Goal: Task Accomplishment & Management: Complete application form

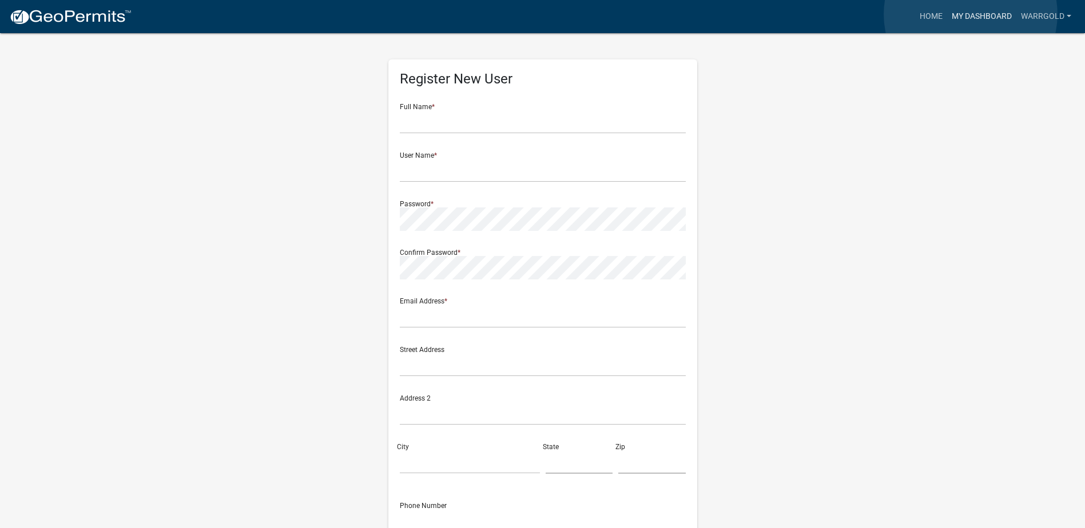
click at [970, 14] on link "My Dashboard" at bounding box center [981, 17] width 69 height 22
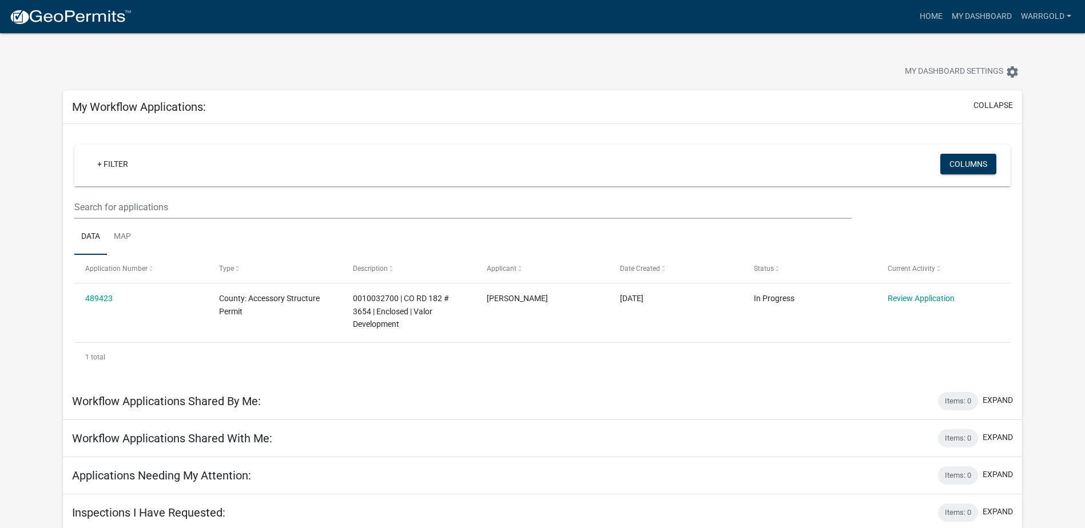
scroll to position [33, 0]
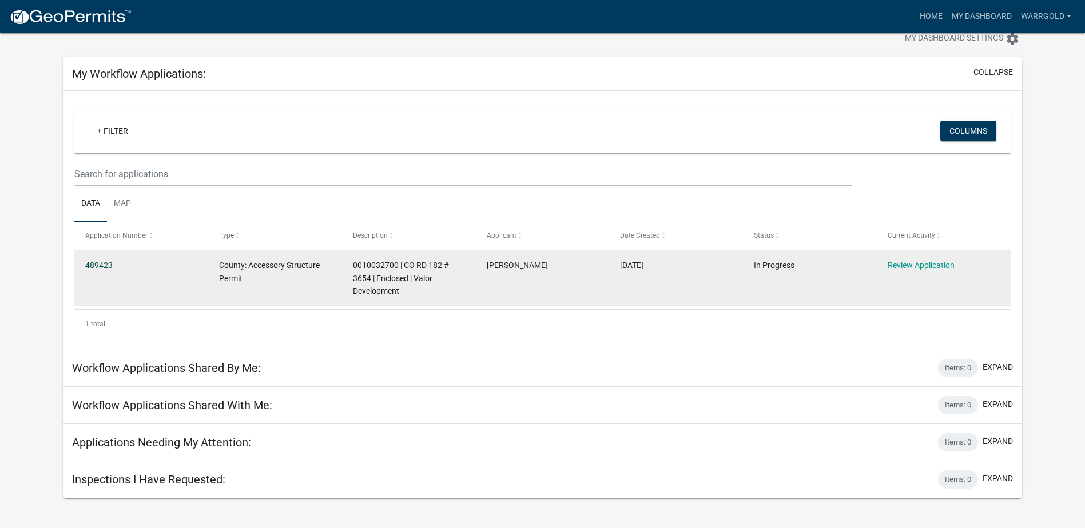
click at [101, 269] on link "489423" at bounding box center [98, 265] width 27 height 9
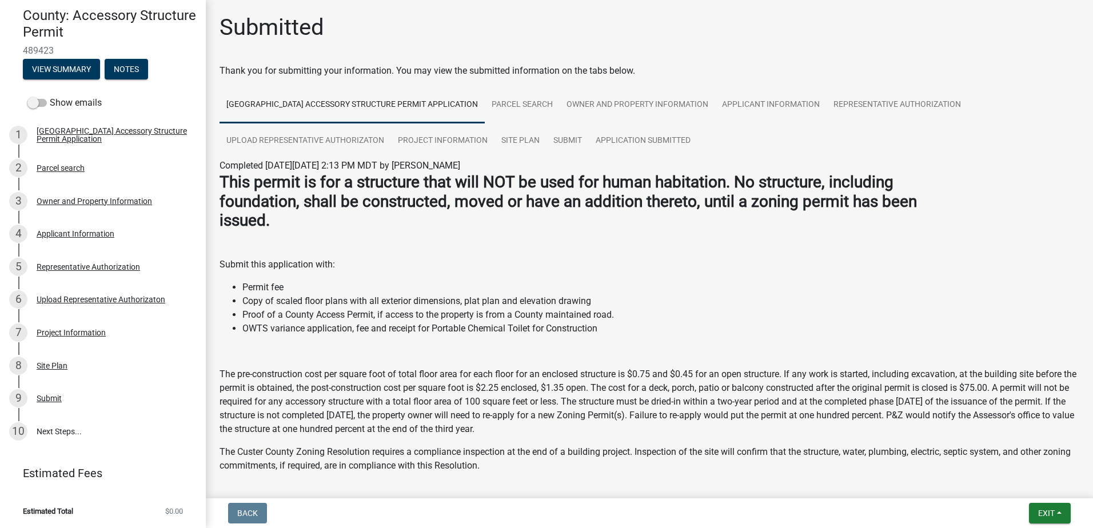
scroll to position [103, 0]
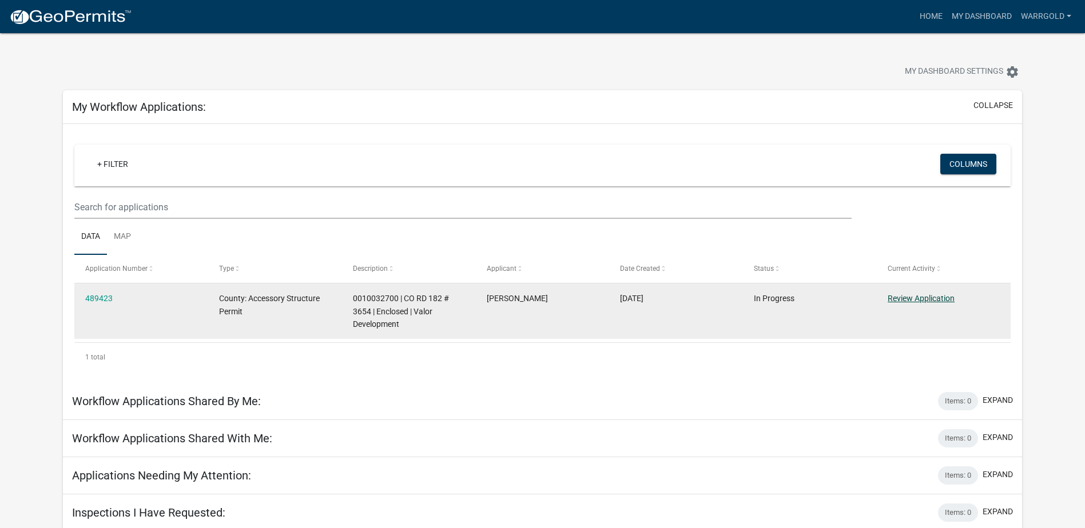
click at [893, 299] on link "Review Application" at bounding box center [920, 298] width 67 height 9
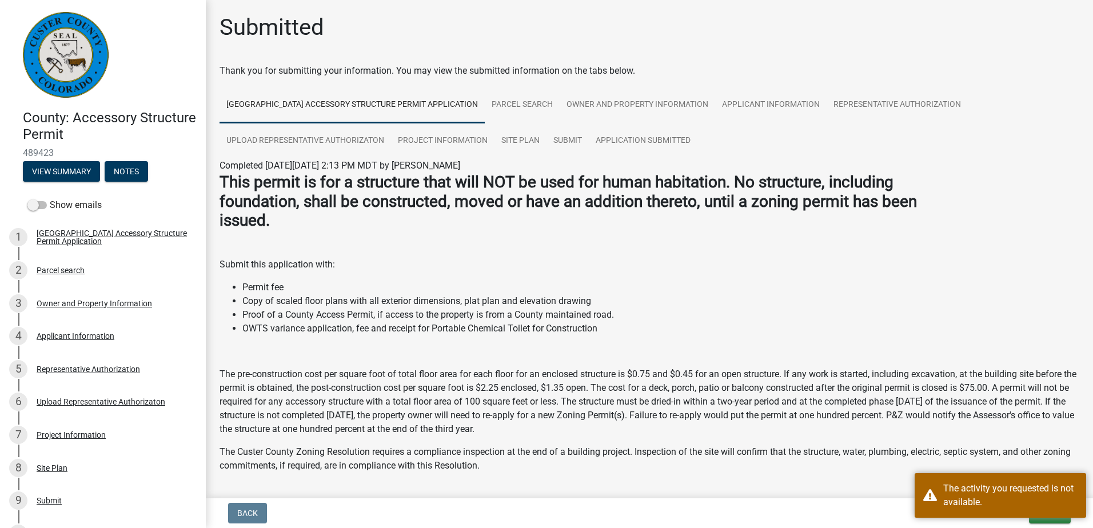
click at [833, 413] on p "The pre-construction cost per square foot of total floor area for each floor fo…" at bounding box center [650, 402] width 860 height 69
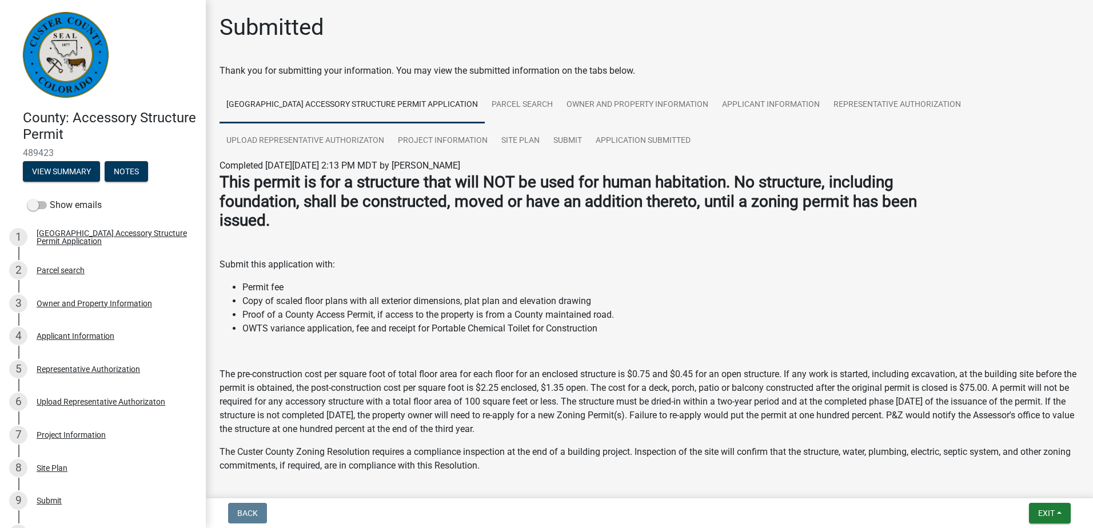
scroll to position [145, 0]
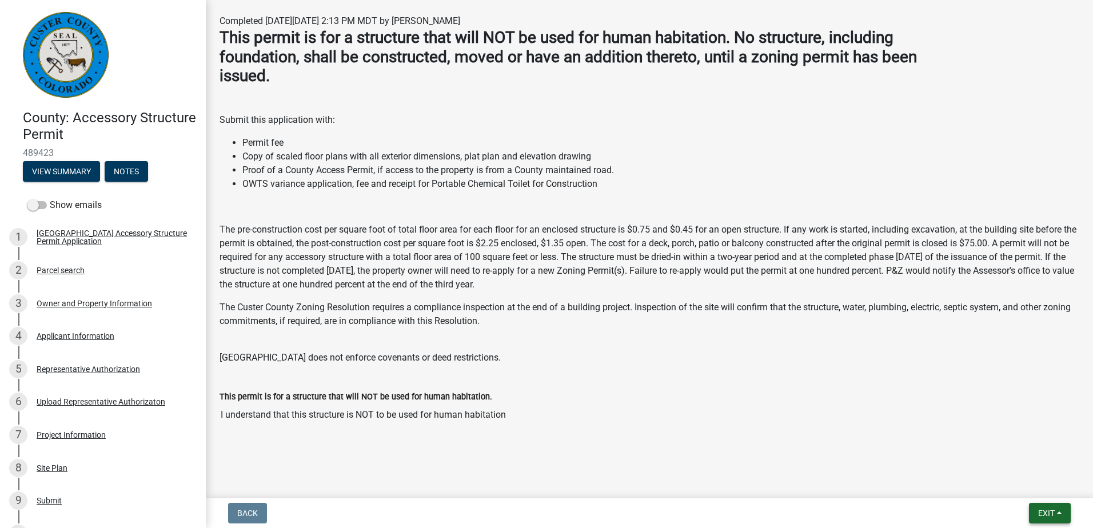
click at [1052, 512] on span "Exit" at bounding box center [1046, 513] width 17 height 9
click at [884, 454] on div "Submitted Thank you for submitting your information. You may view the submitted…" at bounding box center [649, 164] width 877 height 591
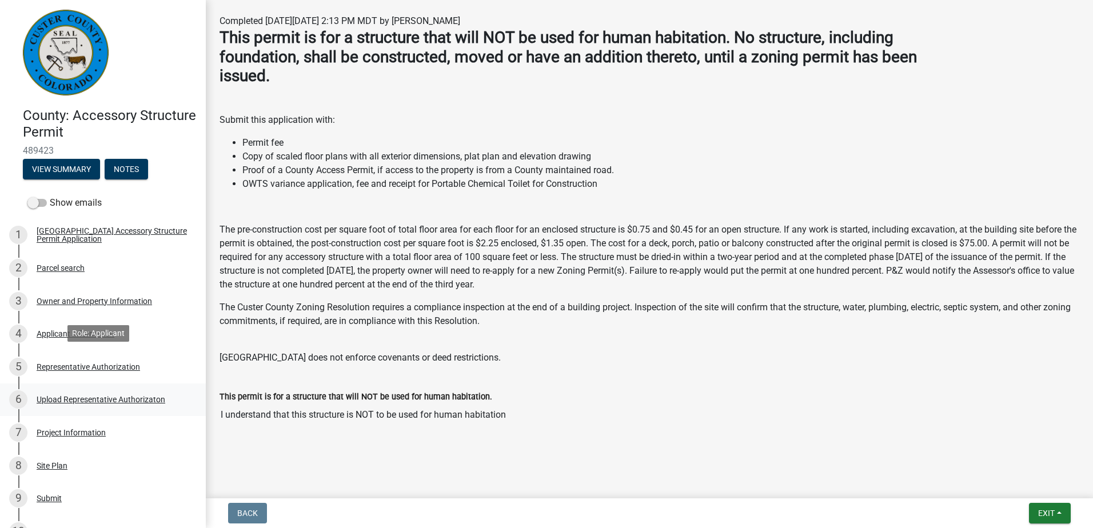
scroll to position [103, 0]
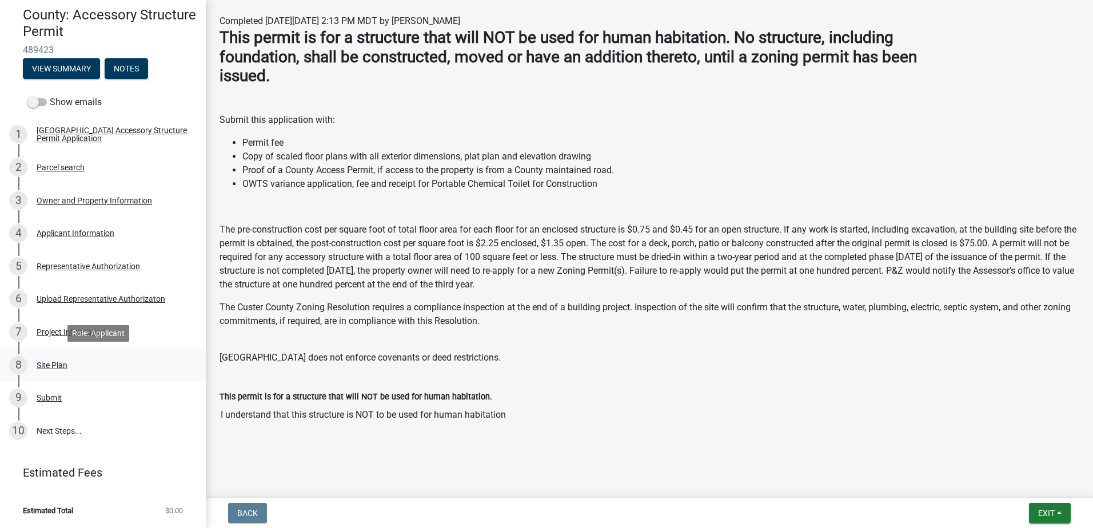
click at [61, 363] on div "Site Plan" at bounding box center [52, 365] width 31 height 8
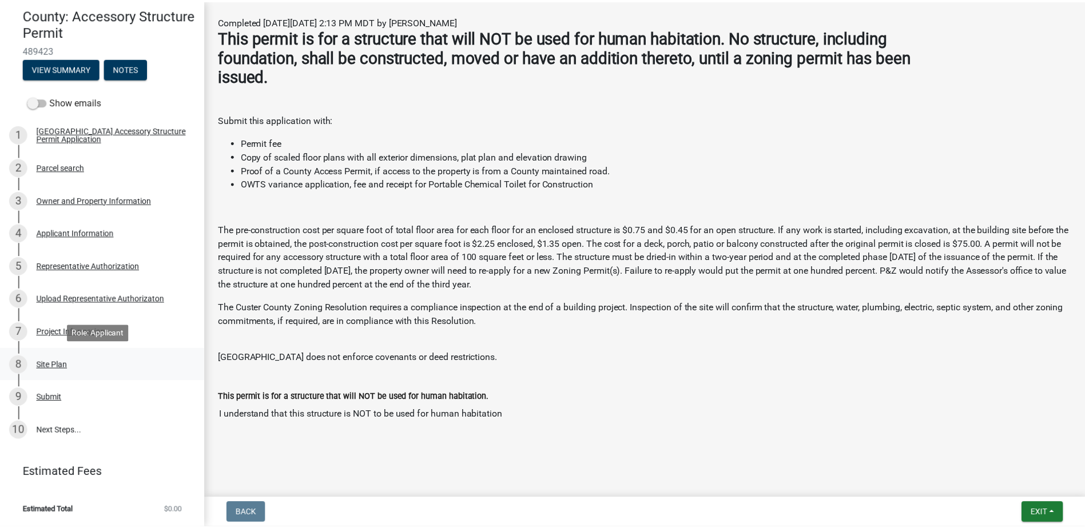
scroll to position [0, 0]
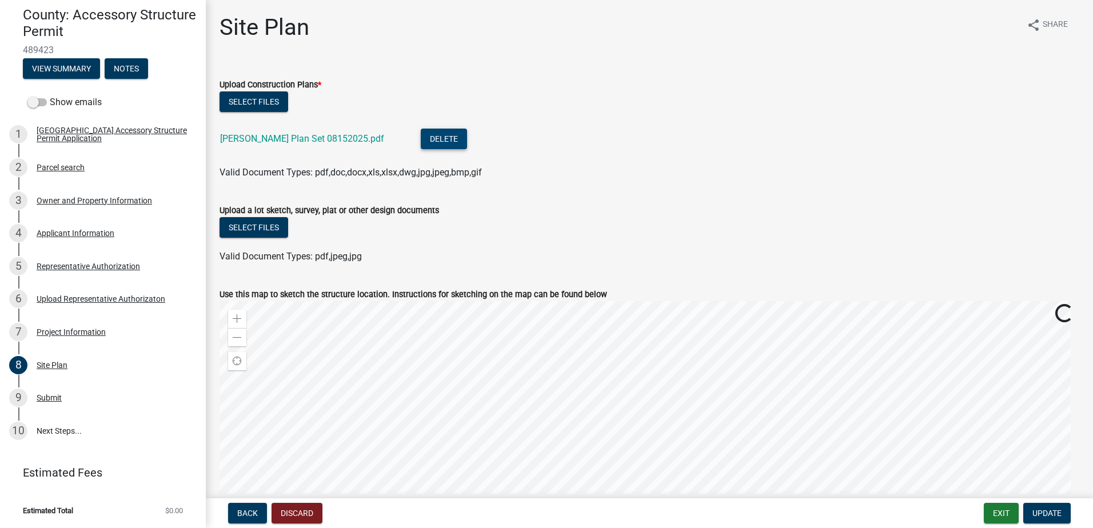
click at [421, 144] on button "Delete" at bounding box center [444, 139] width 46 height 21
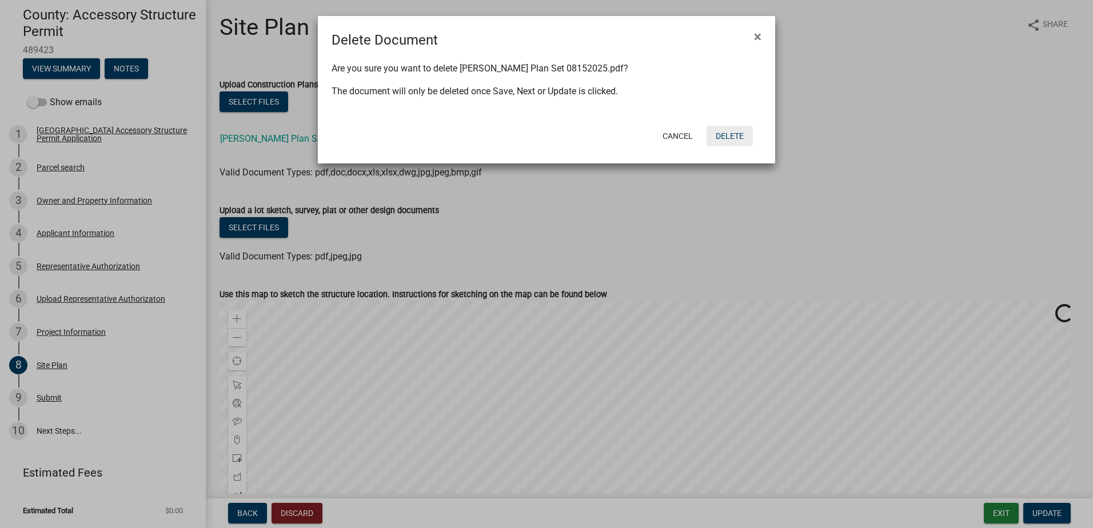
click at [745, 133] on button "Delete" at bounding box center [730, 136] width 46 height 21
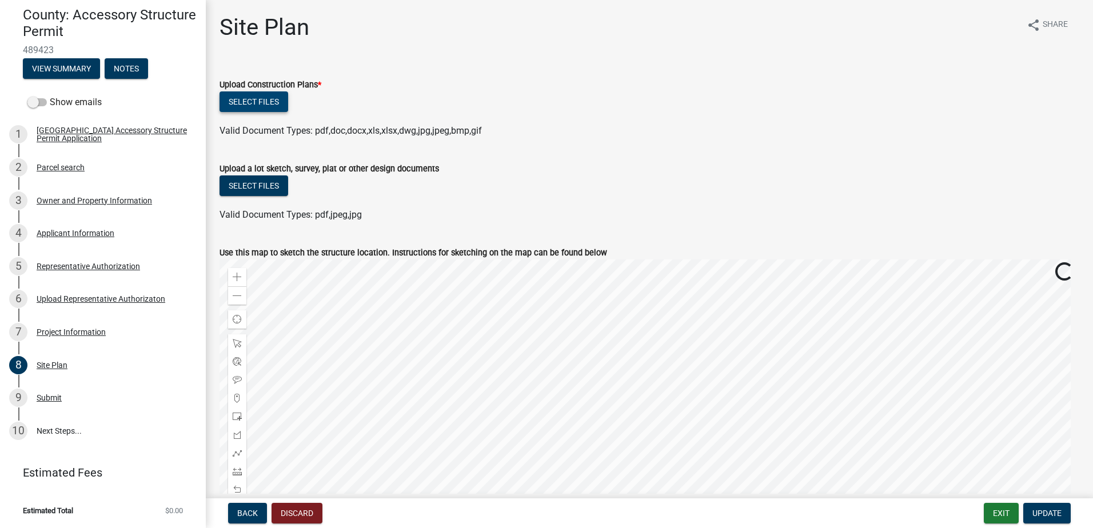
click at [240, 105] on button "Select files" at bounding box center [254, 101] width 69 height 21
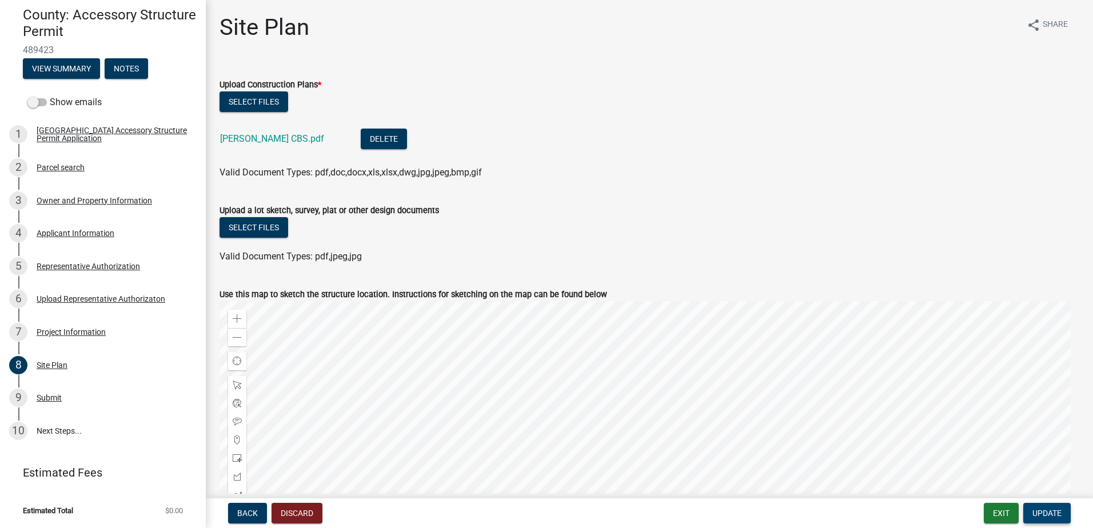
click at [1054, 516] on span "Update" at bounding box center [1047, 513] width 29 height 9
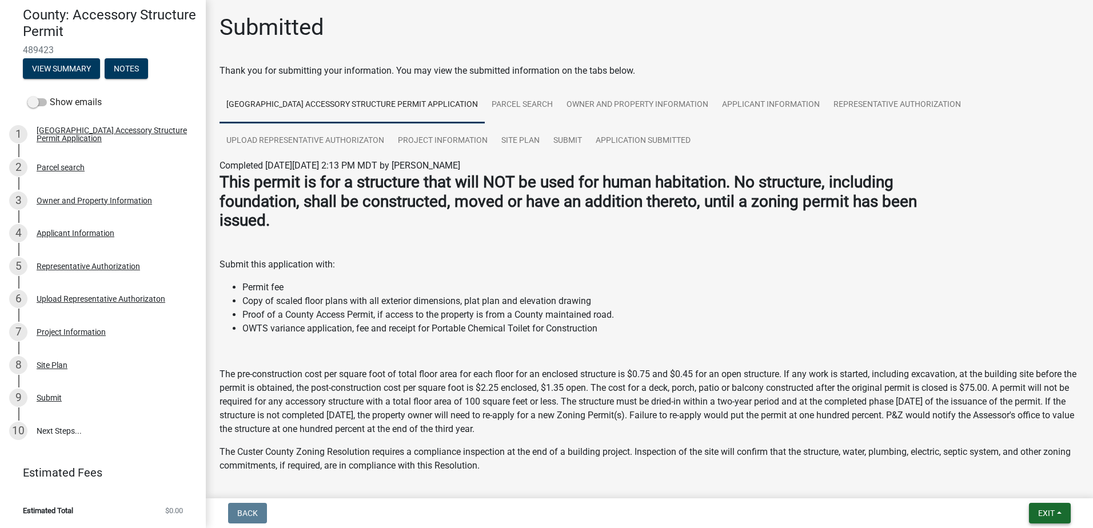
click at [1049, 512] on span "Exit" at bounding box center [1046, 513] width 17 height 9
click at [1034, 481] on button "Save & Exit" at bounding box center [1025, 483] width 91 height 27
